Goal: Find specific page/section: Find specific page/section

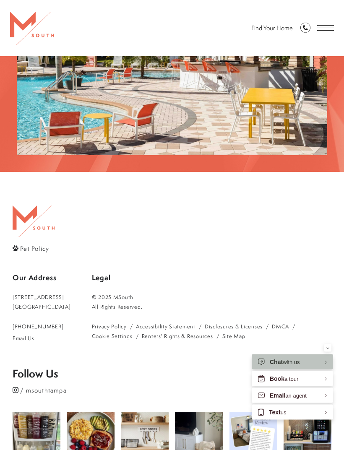
scroll to position [1388, 0]
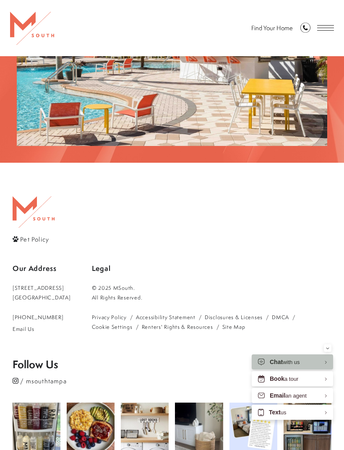
click at [46, 235] on span "Pet Policy" at bounding box center [34, 239] width 29 height 9
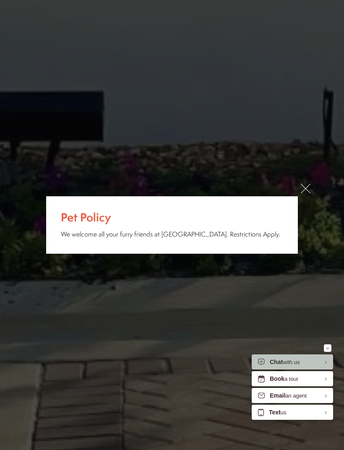
click at [301, 186] on link "×" at bounding box center [305, 189] width 10 height 10
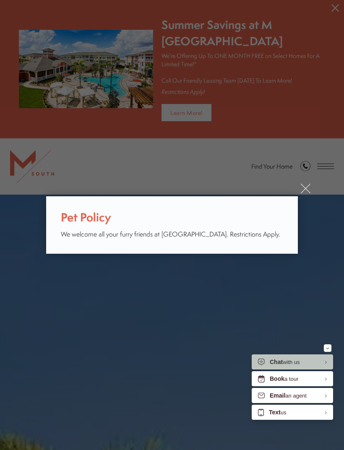
scroll to position [1388, 0]
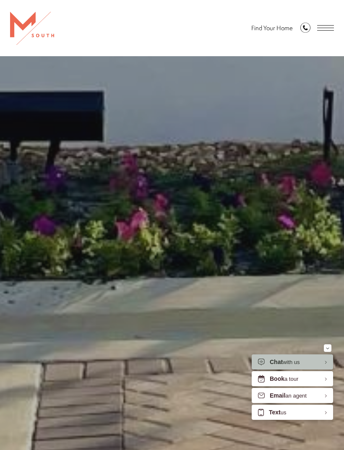
click at [318, 30] on span "Open Menu" at bounding box center [325, 27] width 17 height 5
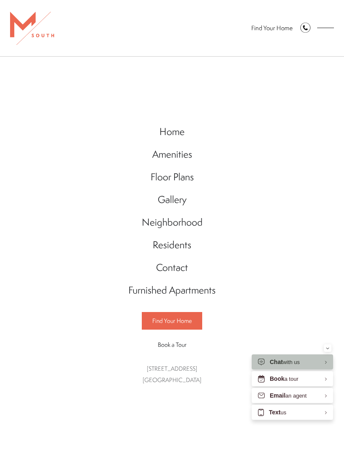
click at [184, 173] on span "Floor Plans" at bounding box center [171, 176] width 43 height 13
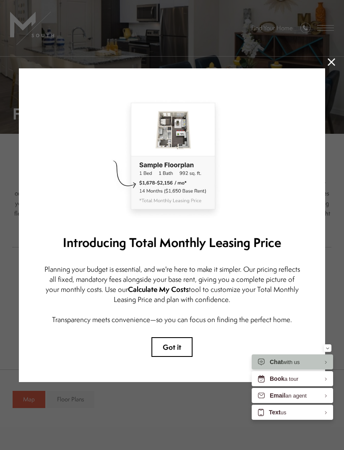
click at [181, 348] on button "Got it" at bounding box center [171, 347] width 41 height 20
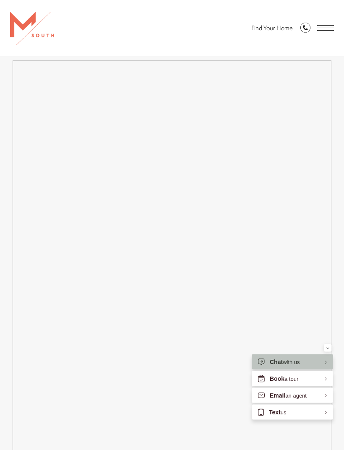
scroll to position [739, 0]
click at [331, 27] on span "Open Menu" at bounding box center [325, 27] width 17 height 5
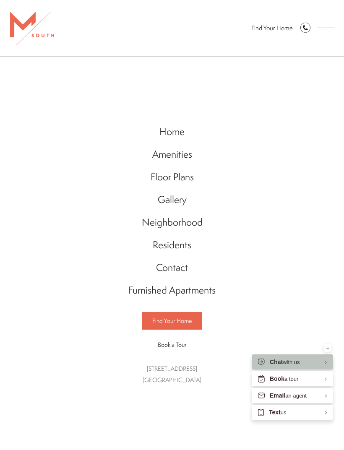
click at [179, 181] on span "Floor Plans" at bounding box center [171, 176] width 43 height 13
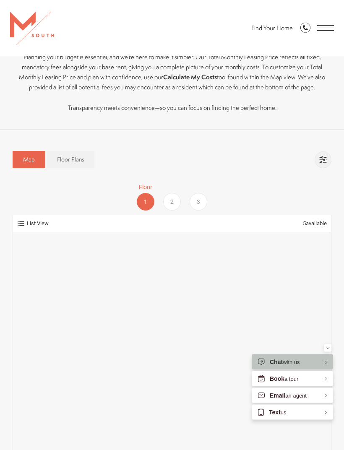
scroll to position [240, 0]
click at [80, 157] on span "Floor Plans" at bounding box center [70, 159] width 27 height 8
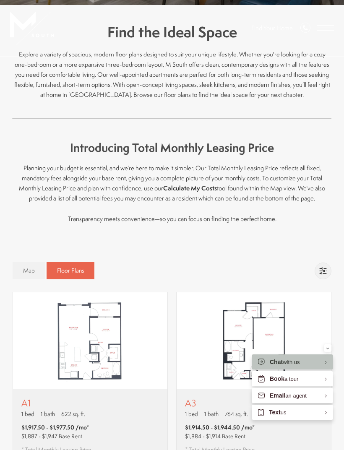
scroll to position [0, 0]
